Goal: Navigation & Orientation: Understand site structure

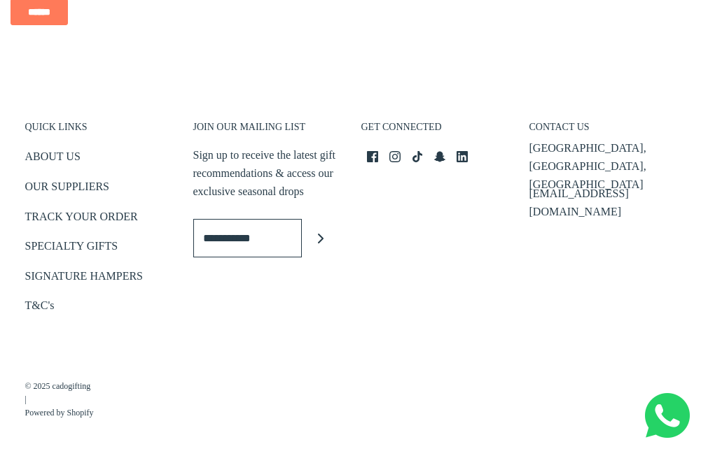
scroll to position [4619, 0]
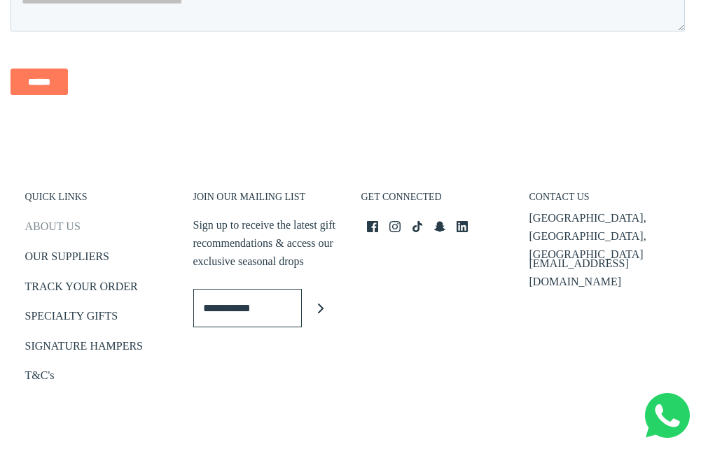
click at [71, 224] on link "ABOUT US" at bounding box center [52, 229] width 55 height 23
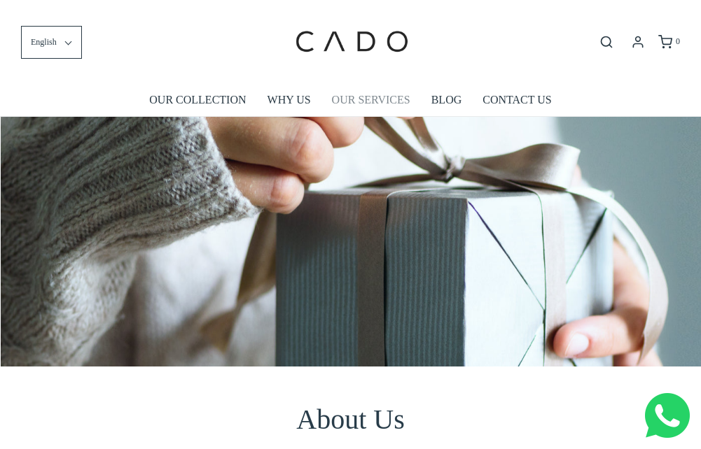
click at [360, 93] on link "OUR SERVICES" at bounding box center [371, 100] width 78 height 32
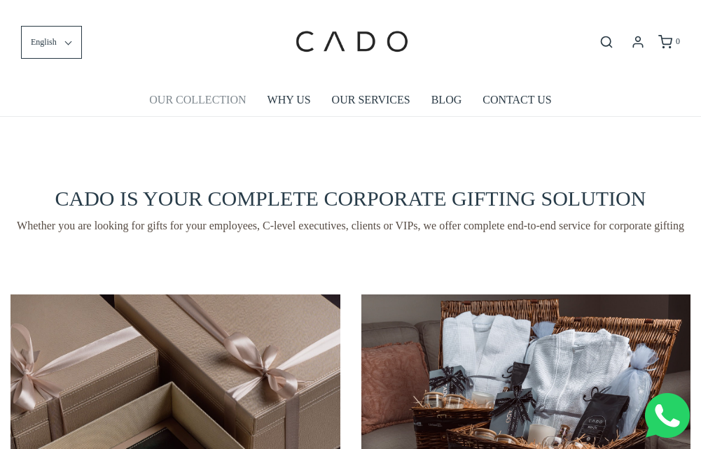
click at [197, 97] on link "OUR COLLECTION" at bounding box center [197, 100] width 97 height 32
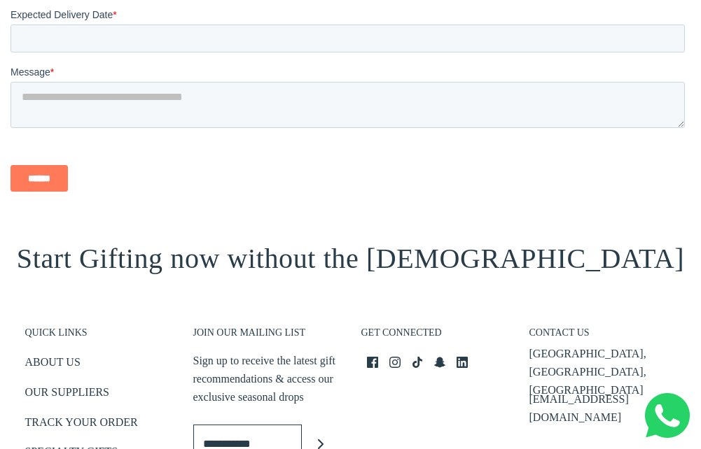
scroll to position [1190, 0]
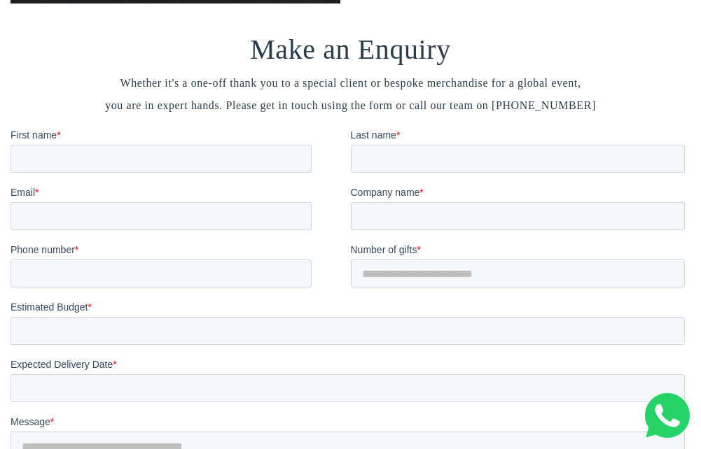
drag, startPoint x: 598, startPoint y: 126, endPoint x: 501, endPoint y: 129, distance: 97.3
click at [501, 117] on span "Whether it's a one-off thank you to a special client or bespoke merchandise for…" at bounding box center [350, 94] width 680 height 45
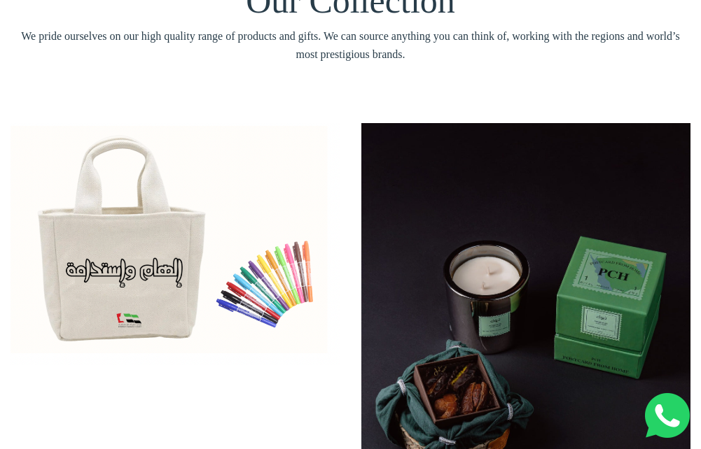
scroll to position [0, 0]
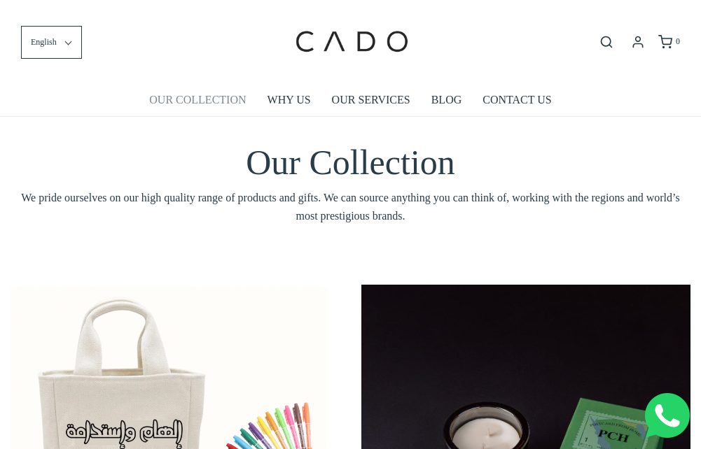
click at [211, 108] on link "OUR COLLECTION" at bounding box center [197, 100] width 97 height 32
click at [361, 96] on link "OUR SERVICES" at bounding box center [371, 100] width 78 height 32
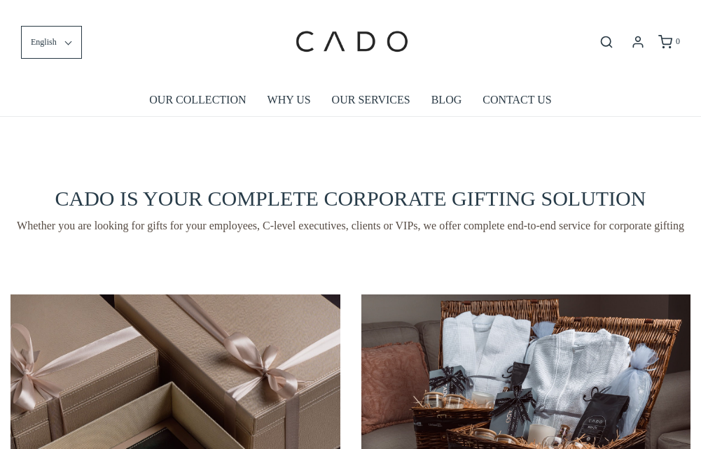
scroll to position [350, 0]
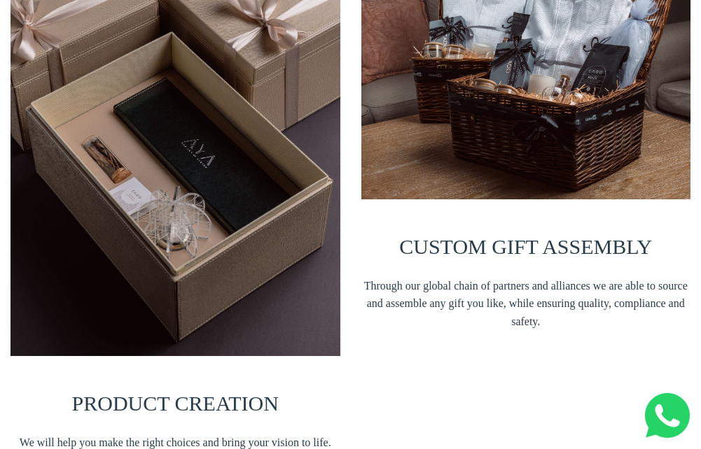
click at [481, 125] on img at bounding box center [526, 72] width 330 height 255
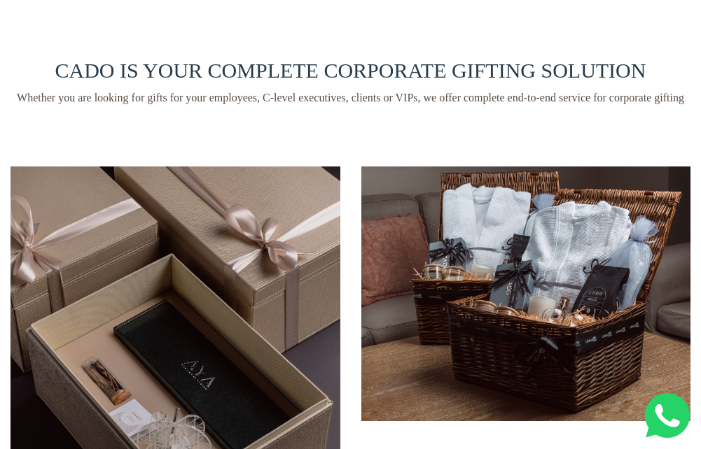
scroll to position [0, 0]
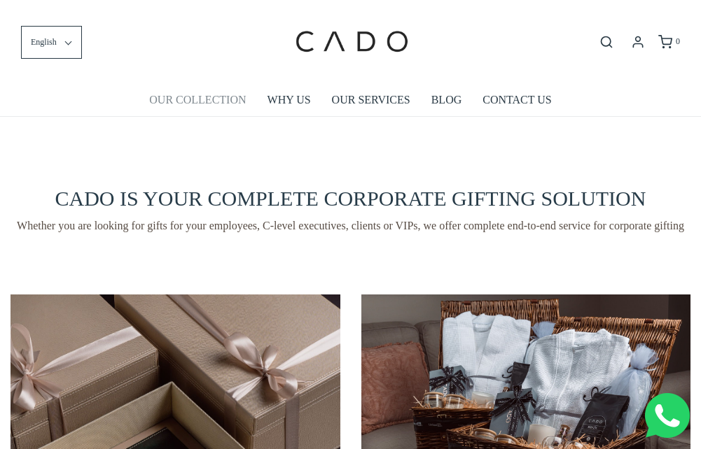
click at [188, 94] on link "OUR COLLECTION" at bounding box center [197, 100] width 97 height 32
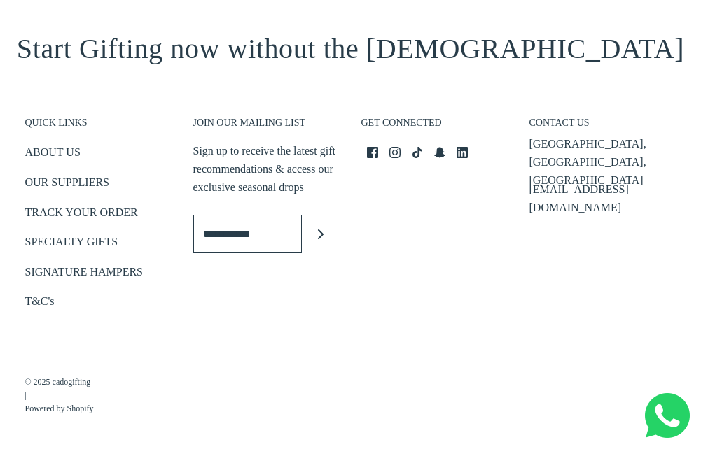
scroll to position [1771, 0]
